Goal: Information Seeking & Learning: Stay updated

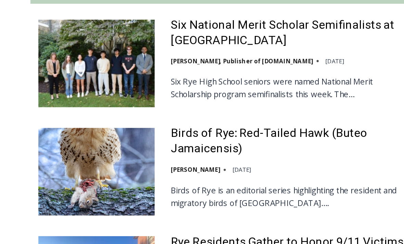
scroll to position [344, 0]
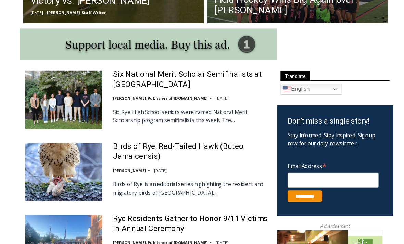
click at [155, 148] on link "Birds of Rye: Red-Tailed Hawk (Buteo Jamaicensis)" at bounding box center [185, 147] width 150 height 20
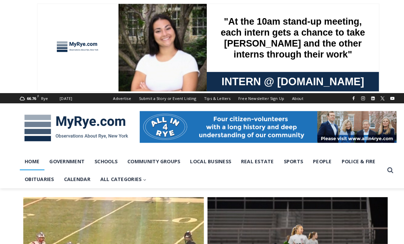
scroll to position [359, 0]
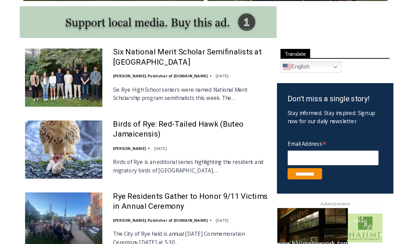
click at [147, 55] on link "Six National Merit Scholar Semifinalists at Rye High" at bounding box center [185, 63] width 150 height 20
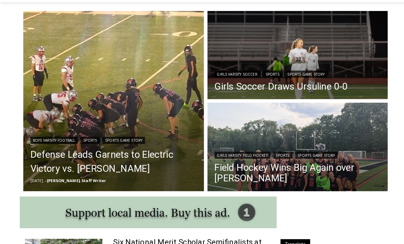
scroll to position [210, 0]
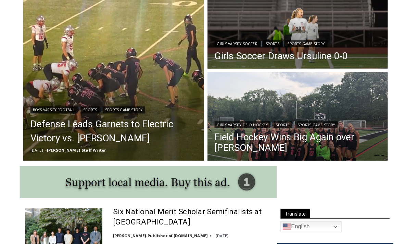
click at [112, 124] on link "Defense Leads Garnets to Electric Victory vs. Somers" at bounding box center [110, 127] width 162 height 27
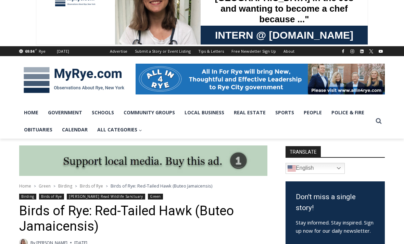
scroll to position [41, 0]
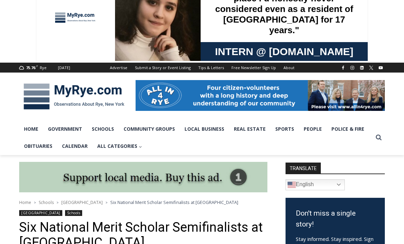
scroll to position [20, 0]
